Goal: Task Accomplishment & Management: Manage account settings

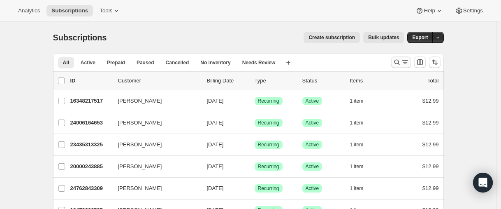
click at [395, 62] on icon "Search and filter results" at bounding box center [397, 62] width 8 height 8
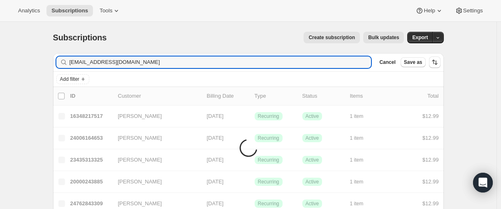
type input "[EMAIL_ADDRESS][DOMAIN_NAME]"
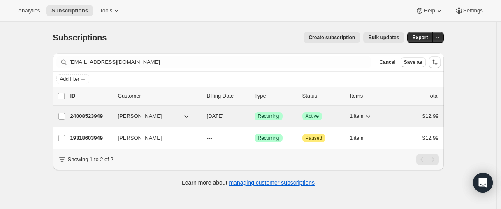
click at [85, 115] on p "24008523949" at bounding box center [90, 116] width 41 height 8
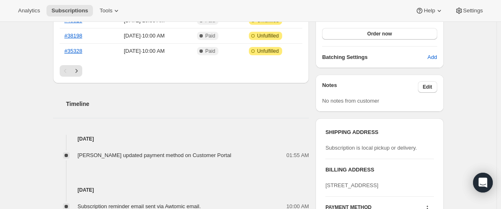
scroll to position [370, 0]
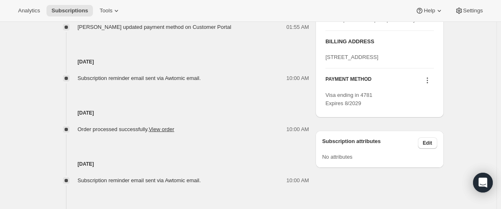
click at [430, 84] on icon at bounding box center [427, 80] width 8 height 8
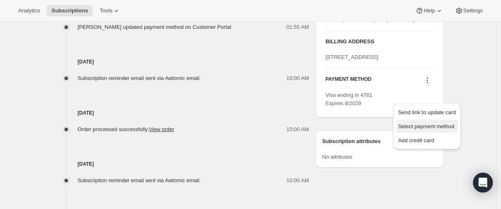
click at [425, 127] on span "Select payment method" at bounding box center [426, 126] width 56 height 6
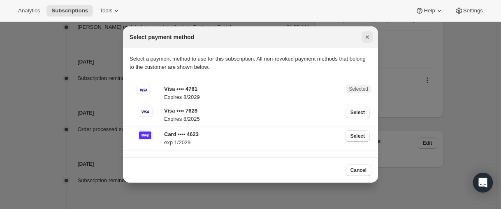
click at [366, 38] on icon "Close" at bounding box center [367, 37] width 8 height 8
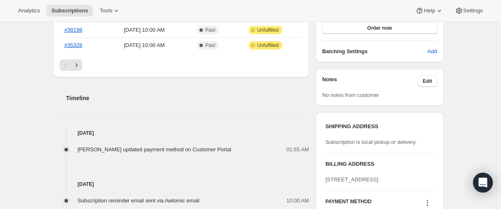
scroll to position [247, 0]
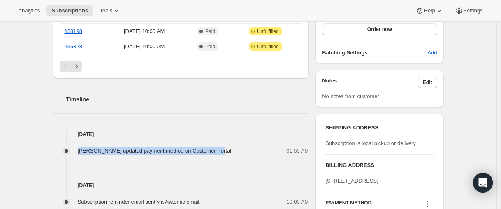
drag, startPoint x: 80, startPoint y: 151, endPoint x: 230, endPoint y: 152, distance: 149.3
click at [230, 152] on div "[PERSON_NAME] updated payment method on Customer Portal" at bounding box center [157, 150] width 159 height 8
copy span "[PERSON_NAME] updated payment method on Customer Portal"
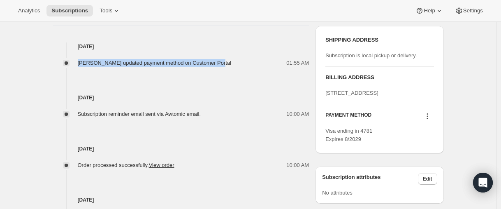
scroll to position [329, 0]
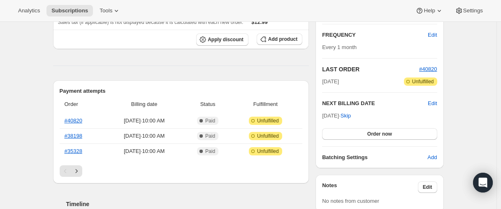
scroll to position [118, 0]
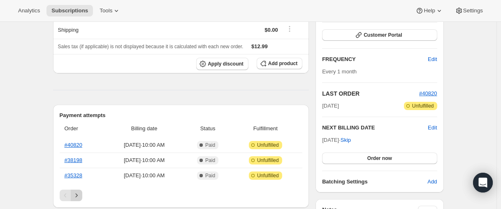
click at [81, 194] on icon "Next" at bounding box center [76, 195] width 8 height 8
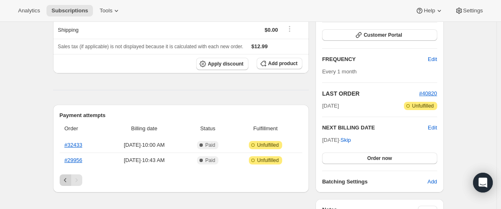
click at [65, 183] on icon "Previous" at bounding box center [65, 180] width 8 height 8
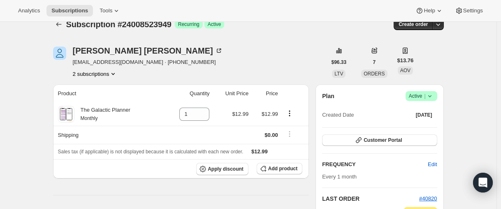
scroll to position [0, 0]
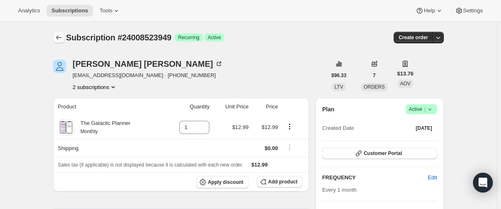
click at [61, 37] on icon "Subscriptions" at bounding box center [59, 37] width 8 height 8
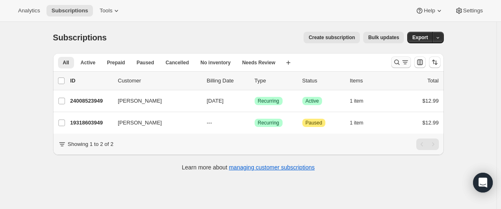
click at [397, 63] on icon "Search and filter results" at bounding box center [397, 62] width 8 height 8
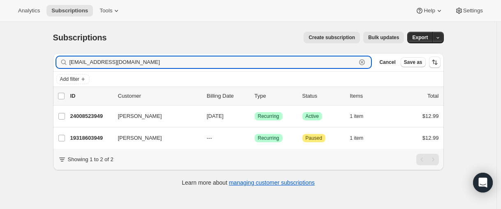
paste input "jillianloveschristmas@hotmail"
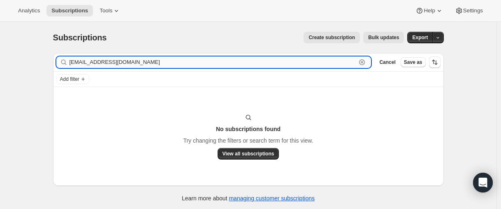
click at [154, 64] on input "jillianloveschristmas@hotmail.com" at bounding box center [213, 62] width 287 height 12
paste input "26070122669"
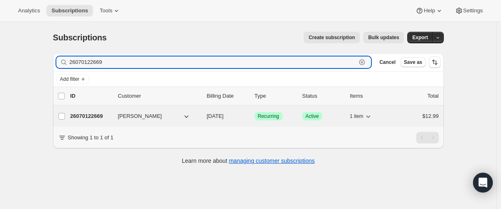
type input "26070122669"
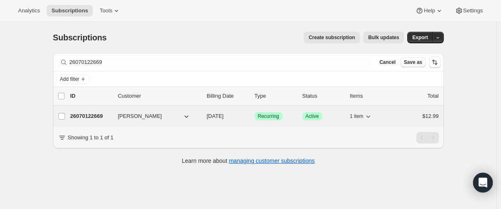
click at [97, 116] on p "26070122669" at bounding box center [90, 116] width 41 height 8
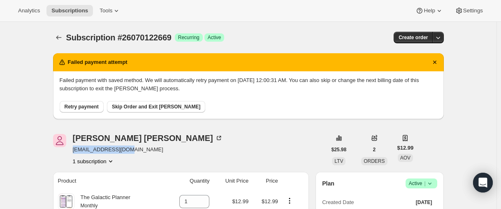
drag, startPoint x: 135, startPoint y: 149, endPoint x: 74, endPoint y: 149, distance: 60.9
click at [74, 149] on div "Jill Martin jzezgrl@hotmail.com 1 subscription" at bounding box center [190, 149] width 274 height 31
copy span "jzezgrl@hotmail.com"
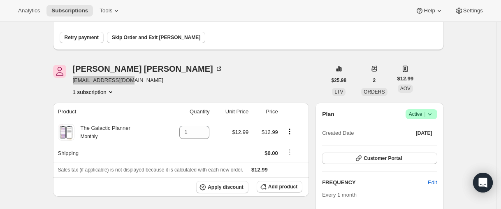
scroll to position [82, 0]
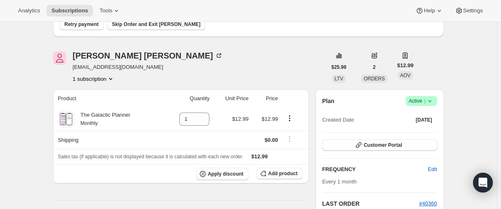
click at [434, 103] on icon at bounding box center [430, 101] width 8 height 8
click at [427, 133] on span "Cancel subscription" at bounding box center [420, 131] width 46 height 6
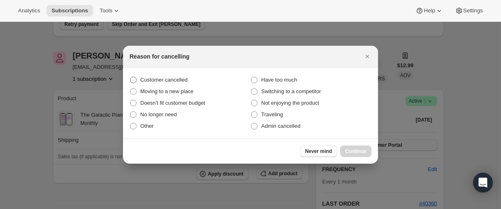
click at [184, 80] on span "Customer cancelled" at bounding box center [163, 80] width 47 height 6
click at [130, 77] on input "Customer cancelled" at bounding box center [130, 77] width 0 height 0
radio input "true"
click at [351, 151] on span "Continue" at bounding box center [355, 151] width 21 height 7
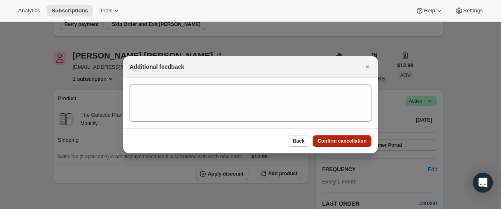
click at [359, 144] on span "Confirm cancellation" at bounding box center [342, 140] width 49 height 7
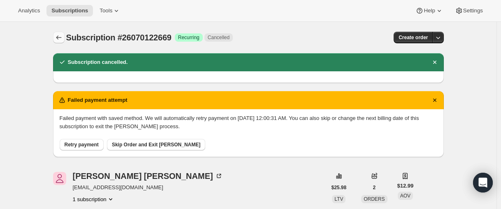
click at [58, 39] on icon "Subscriptions" at bounding box center [59, 37] width 8 height 8
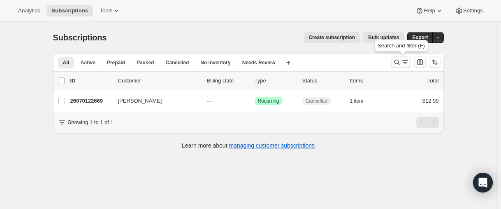
click at [395, 62] on icon "Search and filter results" at bounding box center [397, 62] width 8 height 8
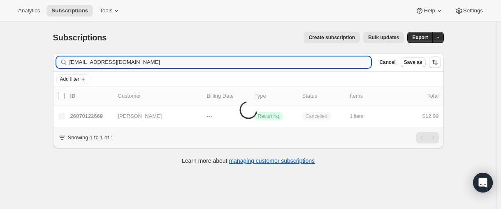
type input "supervalli@hotmail.com"
